Goal: Task Accomplishment & Management: Manage account settings

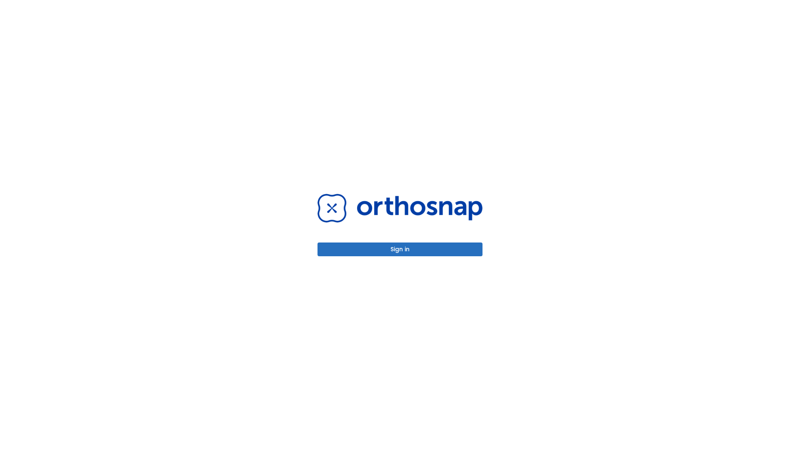
click at [400, 249] on button "Sign in" at bounding box center [400, 250] width 165 height 14
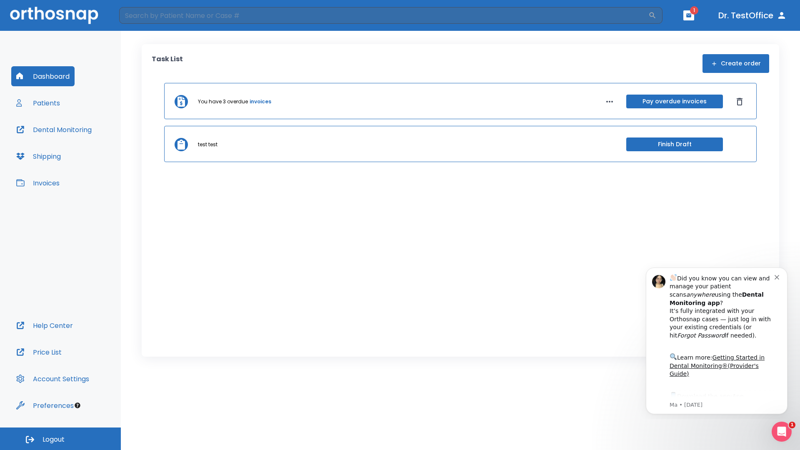
click at [60, 439] on span "Logout" at bounding box center [54, 439] width 22 height 9
